Goal: Transaction & Acquisition: Purchase product/service

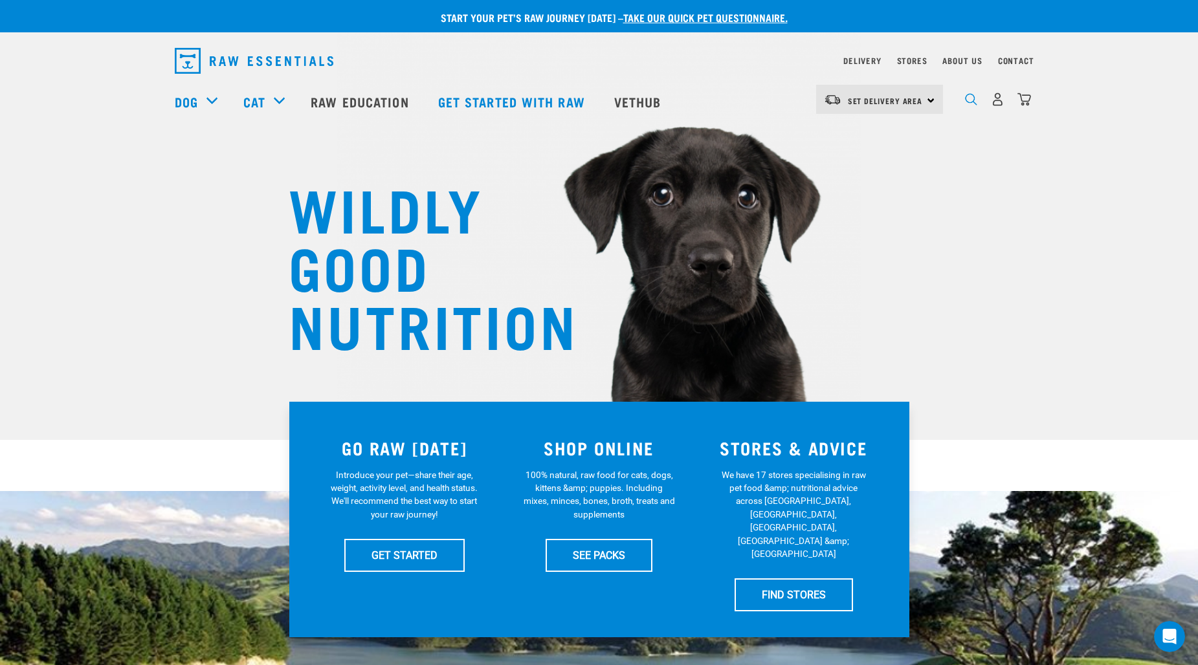
click at [970, 101] on img "dropdown navigation" at bounding box center [971, 99] width 12 height 12
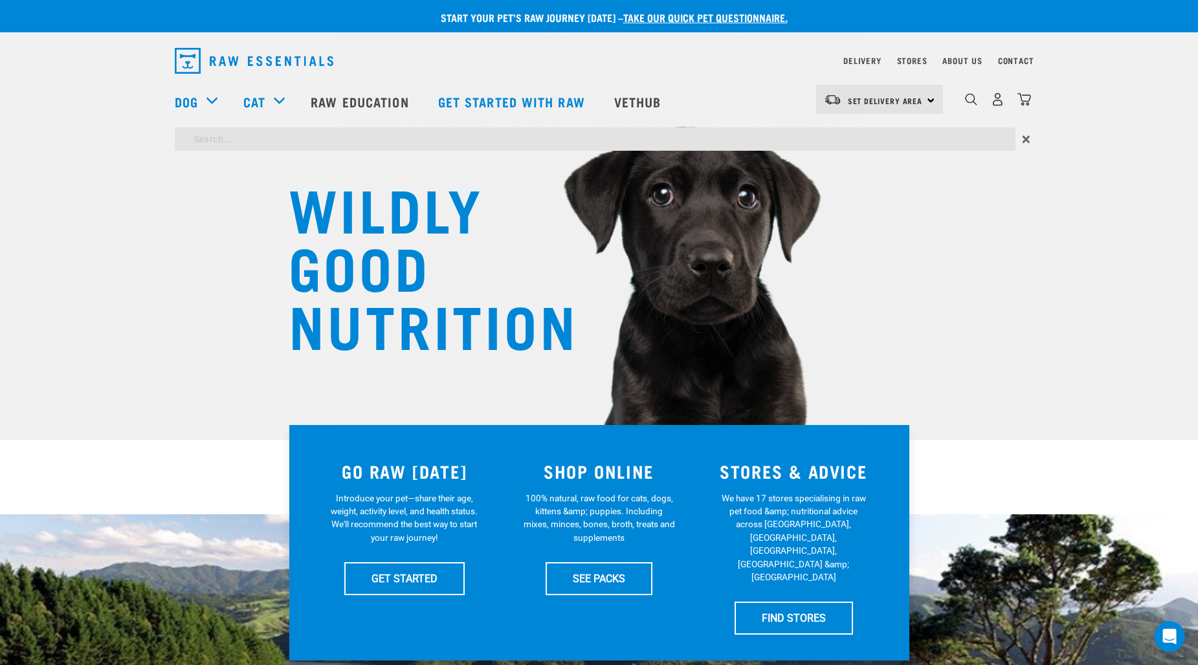
click at [323, 141] on input "search" at bounding box center [595, 139] width 841 height 23
type input "teeth health"
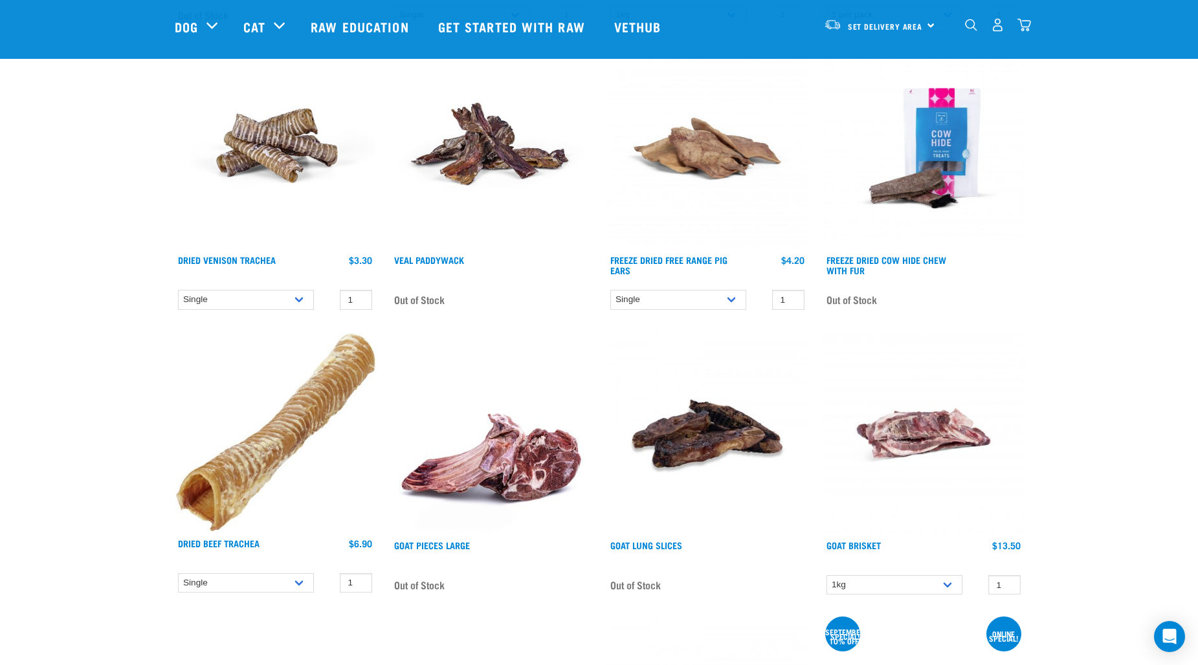
scroll to position [1578, 0]
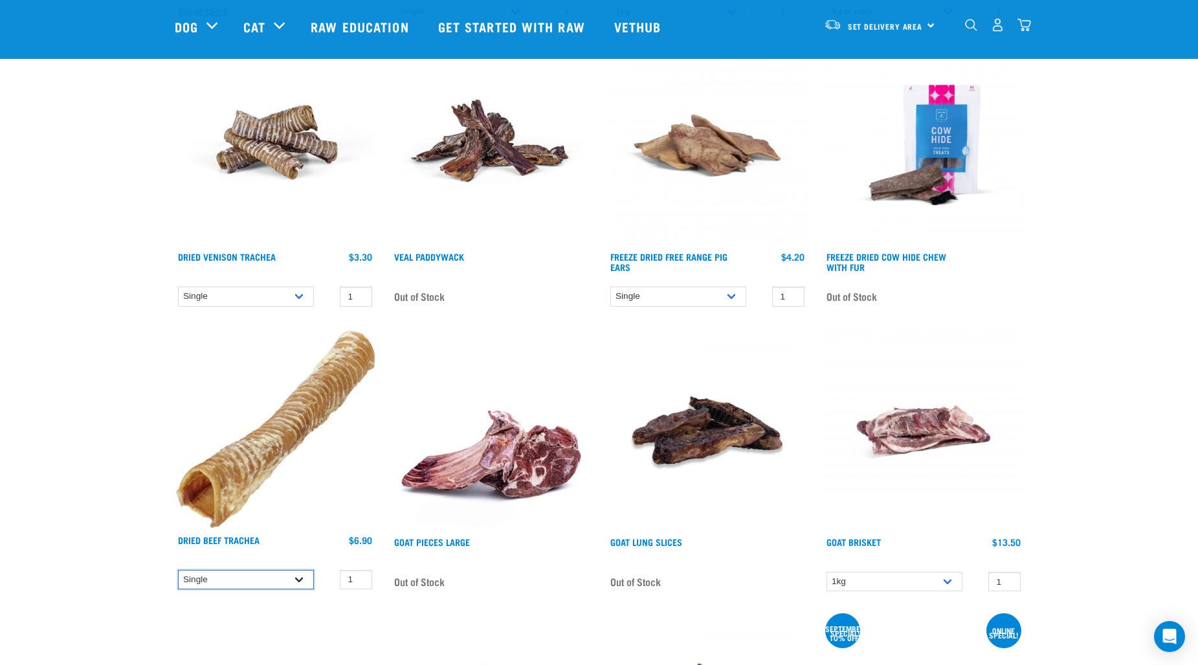
click at [291, 580] on select "Single 10 per pack 25 per pack" at bounding box center [246, 580] width 136 height 20
select select "682016"
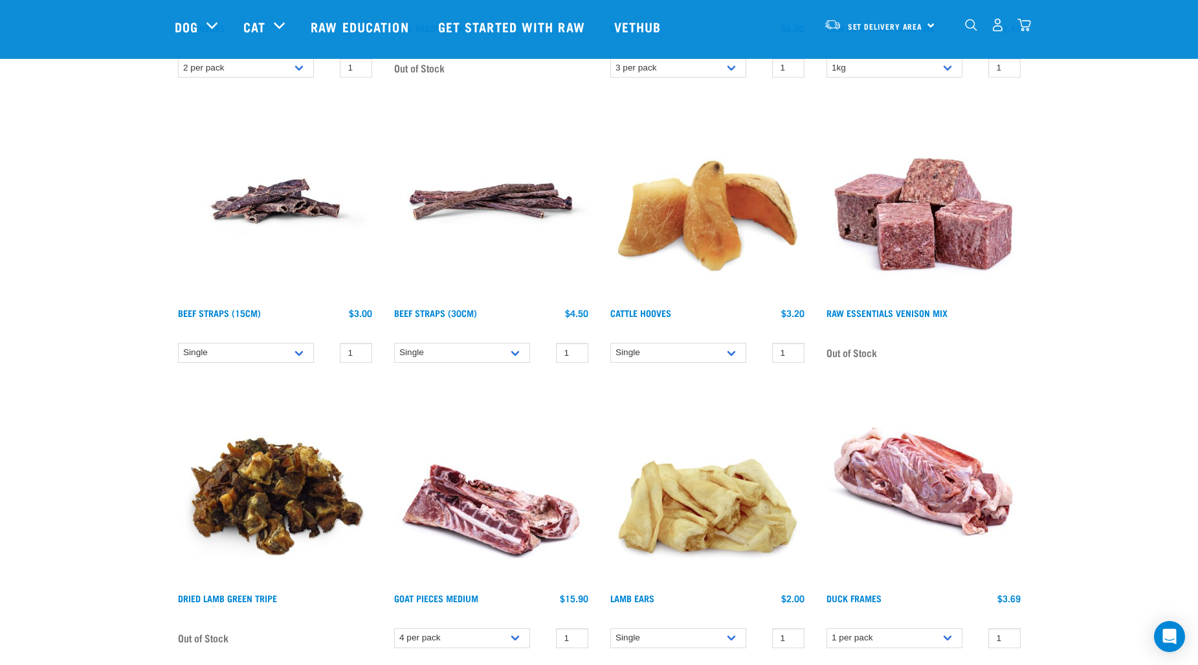
scroll to position [615, 0]
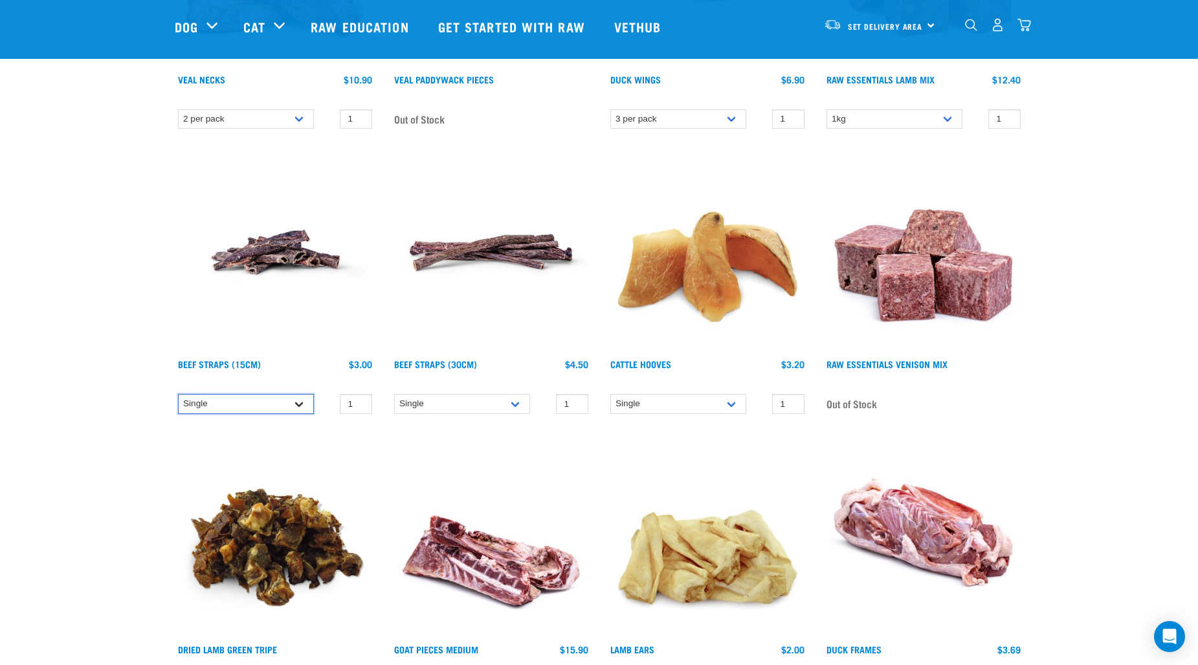
click at [296, 405] on select "Single 6 per pack" at bounding box center [246, 404] width 136 height 20
select select "15447"
click at [518, 404] on select "Single 6 per pack 25 per pack" at bounding box center [462, 404] width 136 height 20
select select "251920"
click at [300, 404] on select "Single 6 per pack" at bounding box center [246, 404] width 136 height 20
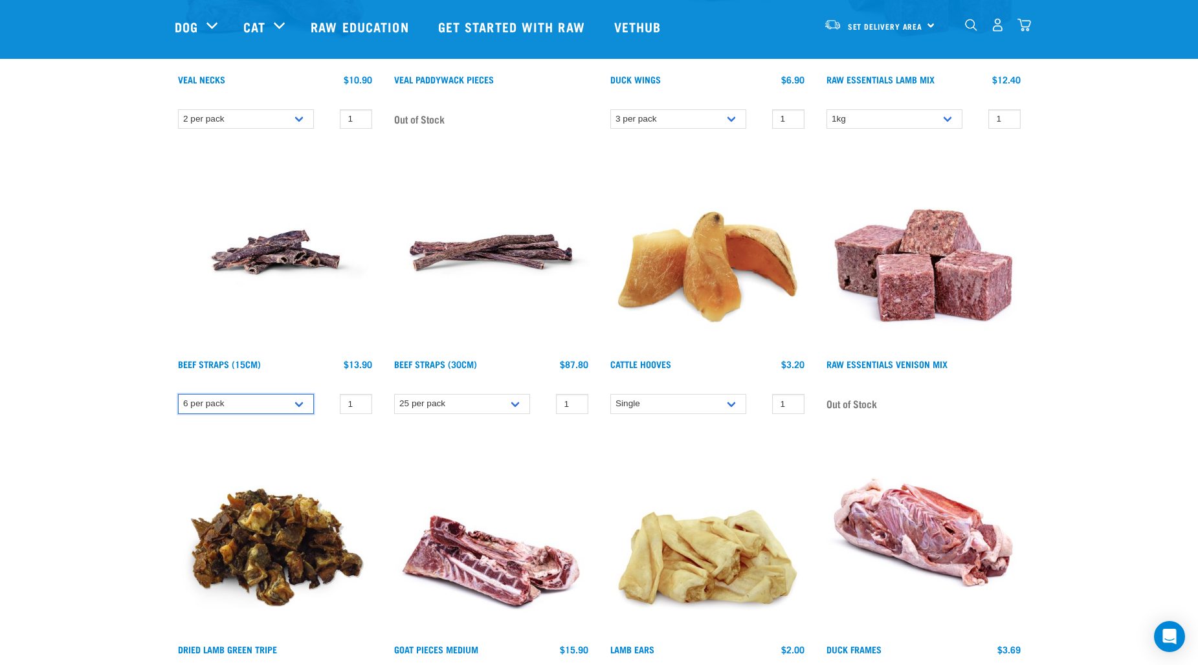
scroll to position [0, 0]
